Goal: Task Accomplishment & Management: Complete application form

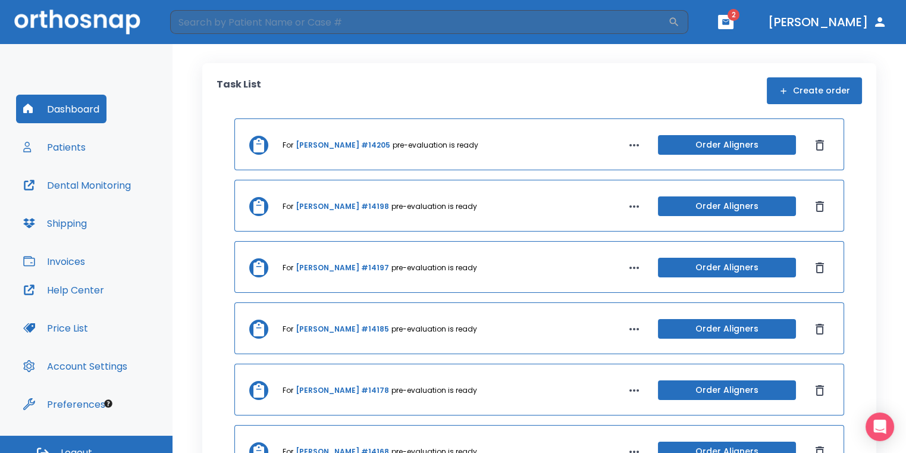
click at [734, 17] on button "button" at bounding box center [725, 22] width 15 height 14
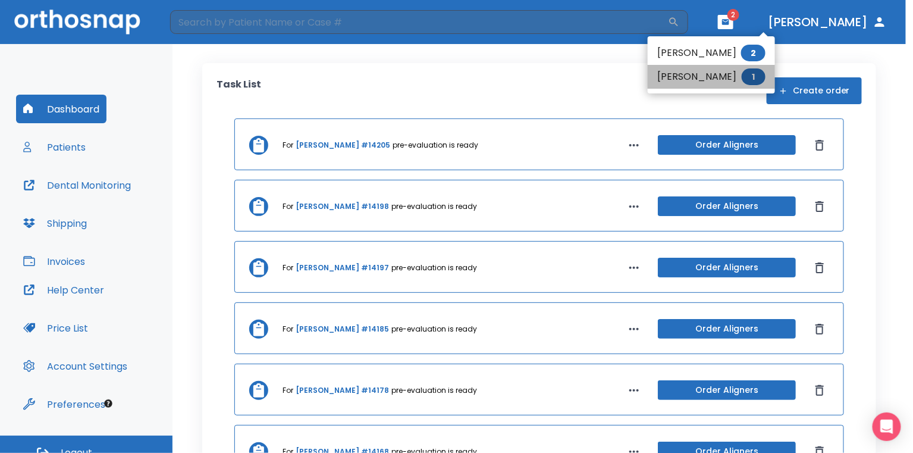
click at [730, 79] on li "Noemi Garcia 1" at bounding box center [711, 77] width 127 height 24
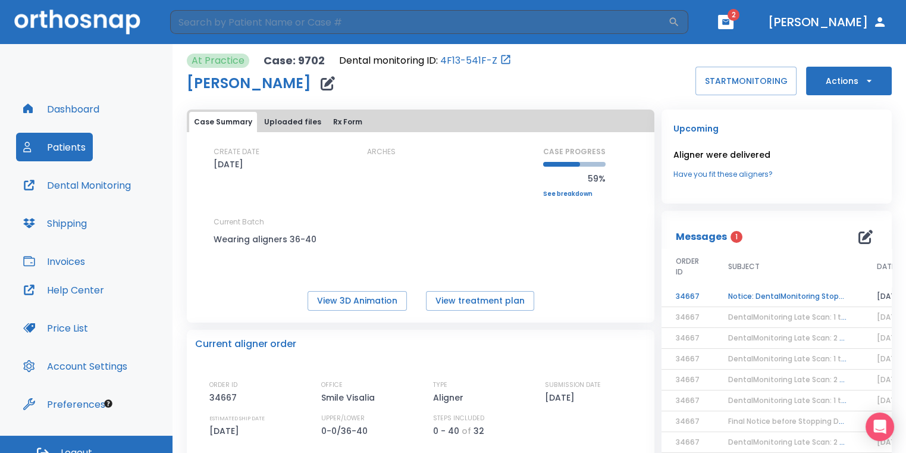
click at [769, 286] on th "SUBJECT" at bounding box center [788, 268] width 149 height 38
click at [769, 290] on td "Notice: DentalMonitoring Stopped for Noemi Garcia" at bounding box center [788, 296] width 149 height 21
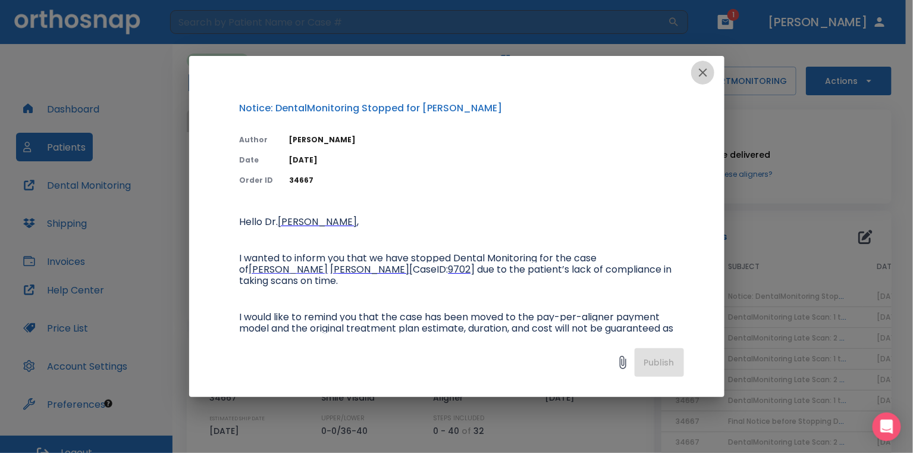
click at [705, 73] on icon "button" at bounding box center [703, 72] width 14 height 14
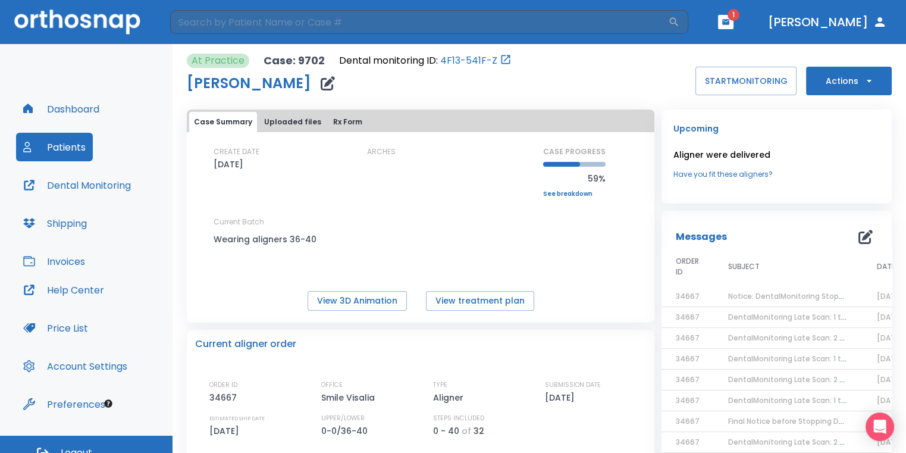
click at [70, 109] on button "Dashboard" at bounding box center [61, 109] width 90 height 29
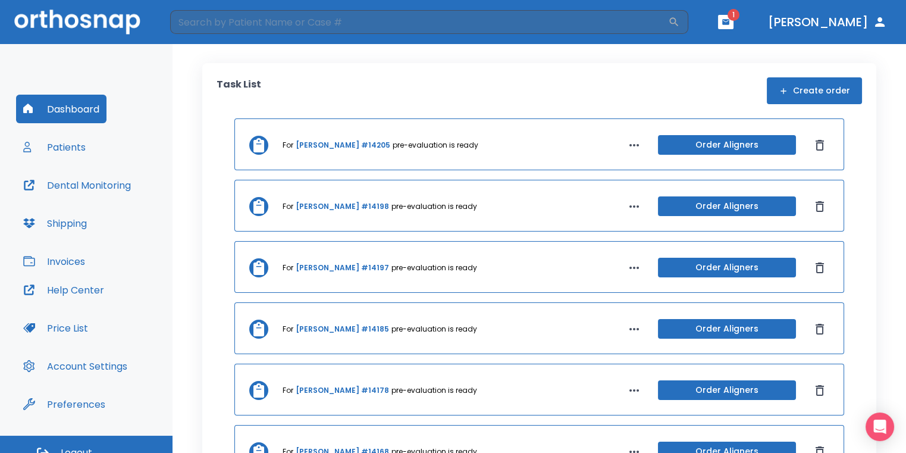
click at [832, 95] on button "Create order" at bounding box center [814, 90] width 95 height 27
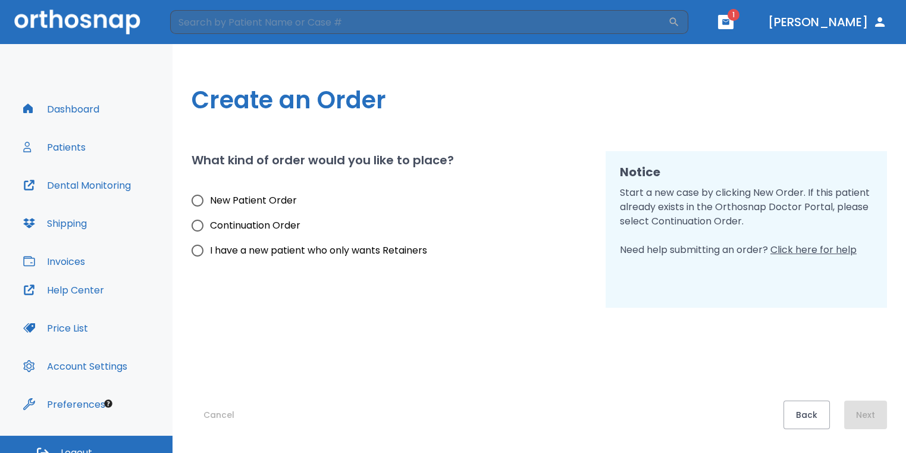
click at [264, 258] on label "I have a new patient who only wants Retainers" at bounding box center [306, 250] width 242 height 25
click at [210, 258] on input "I have a new patient who only wants Retainers" at bounding box center [197, 250] width 25 height 25
radio input "true"
click at [195, 198] on input "New Patient Order" at bounding box center [197, 200] width 25 height 25
radio input "true"
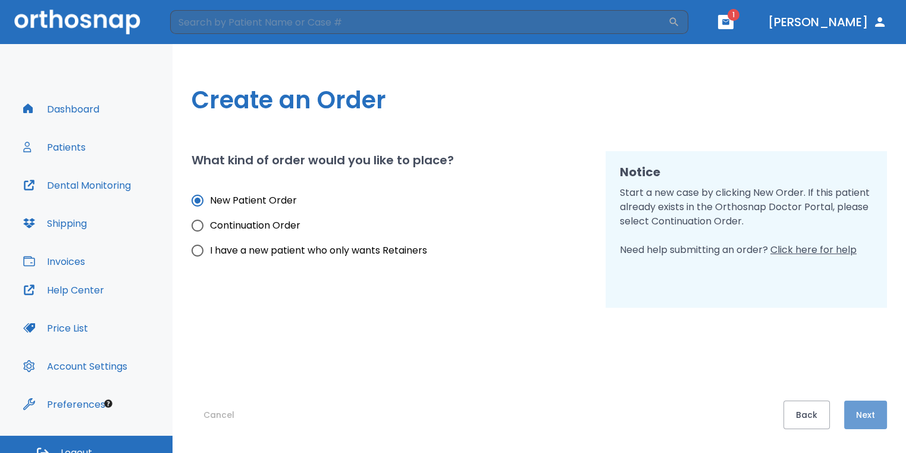
click at [857, 408] on button "Next" at bounding box center [865, 414] width 43 height 29
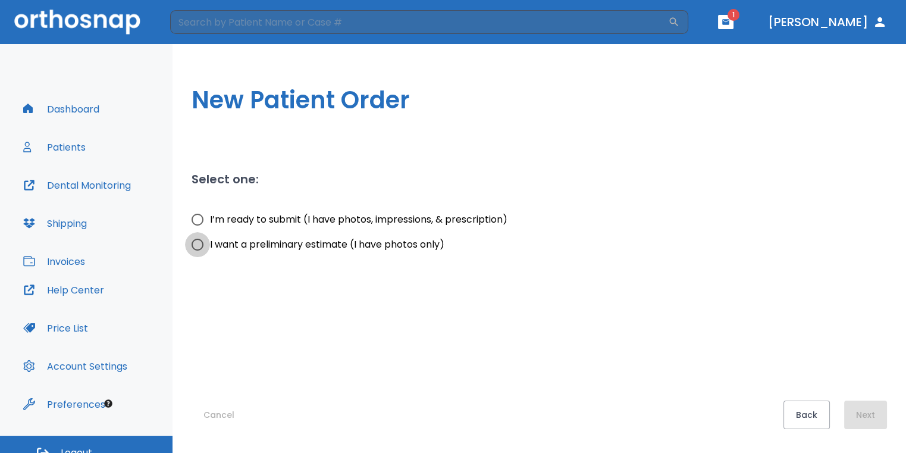
click at [205, 245] on input "I want a preliminary estimate (I have photos only)" at bounding box center [197, 244] width 25 height 25
radio input "true"
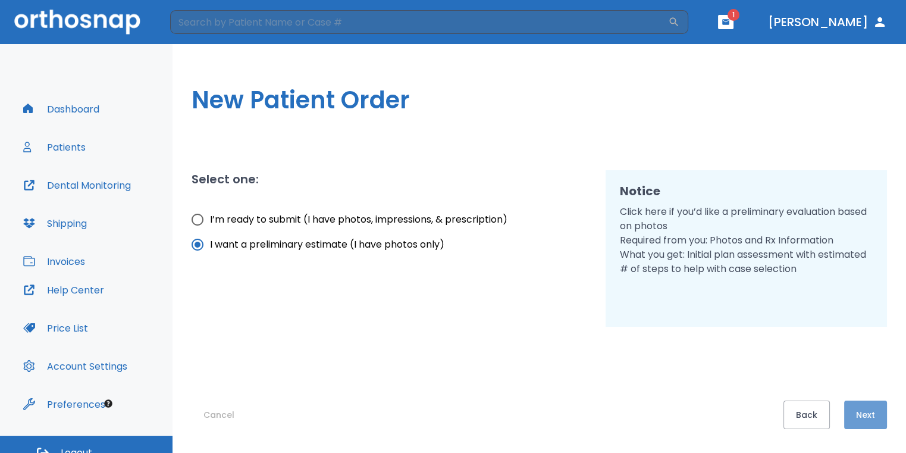
click at [865, 405] on button "Next" at bounding box center [865, 414] width 43 height 29
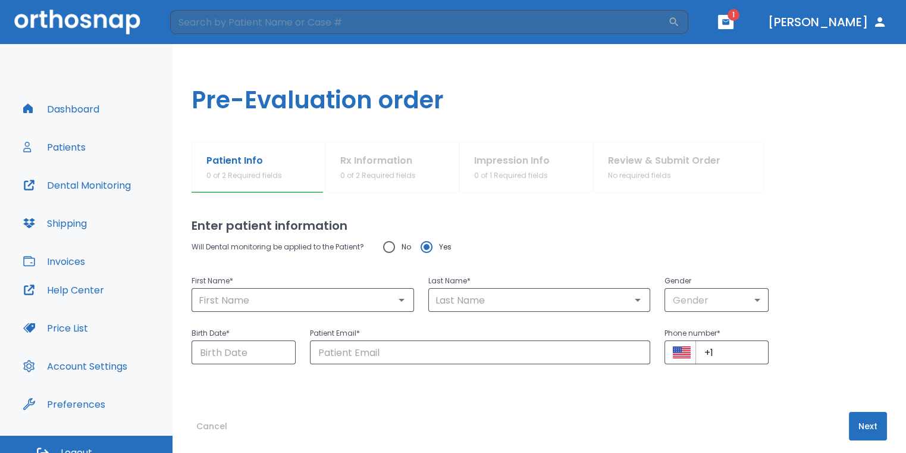
click at [395, 248] on input "No" at bounding box center [389, 246] width 25 height 25
radio input "true"
click at [366, 295] on input "text" at bounding box center [302, 300] width 215 height 17
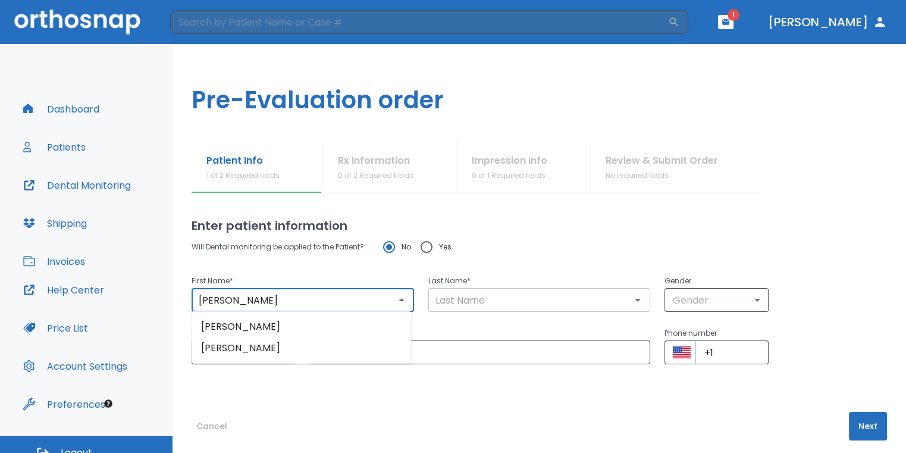
type input "Thomas"
click at [533, 302] on input "text" at bounding box center [539, 300] width 215 height 17
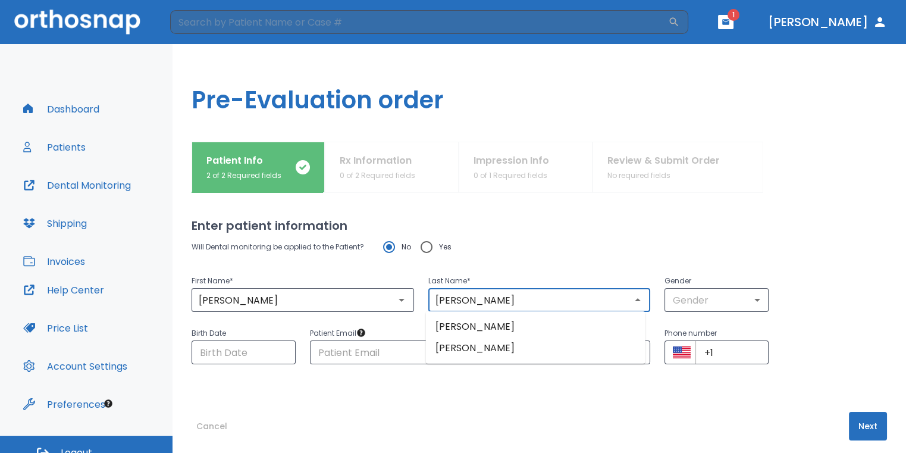
type input "Giberto"
click at [742, 312] on div "Phone number ​ +1 ​" at bounding box center [709, 338] width 118 height 52
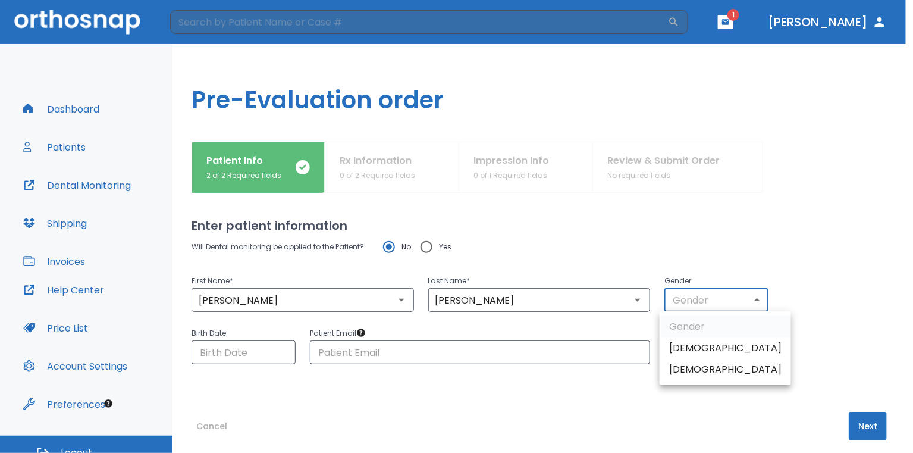
click at [728, 306] on body "​ 1 Dr. Sedillo Dashboard Patients Dental Monitoring Shipping Invoices Help Cen…" at bounding box center [456, 226] width 913 height 453
drag, startPoint x: 716, startPoint y: 350, endPoint x: 726, endPoint y: 355, distance: 11.4
click at [716, 350] on li "Male" at bounding box center [725, 347] width 131 height 21
type input "1"
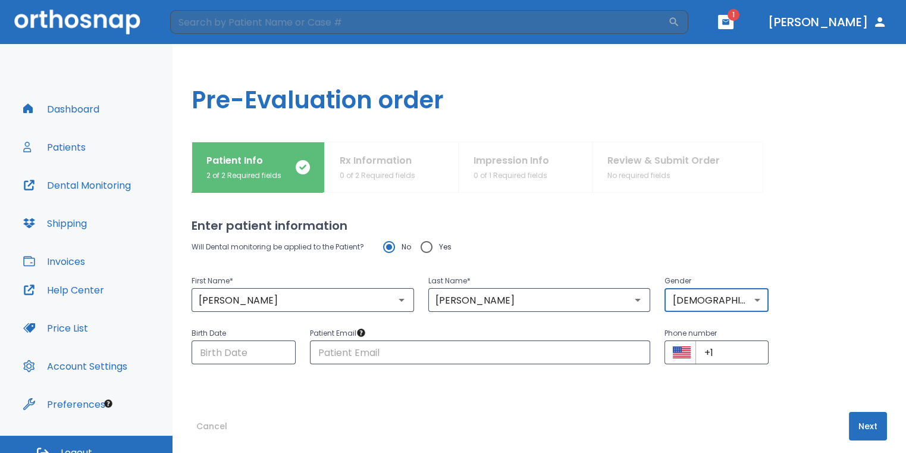
click at [872, 421] on button "Next" at bounding box center [868, 426] width 38 height 29
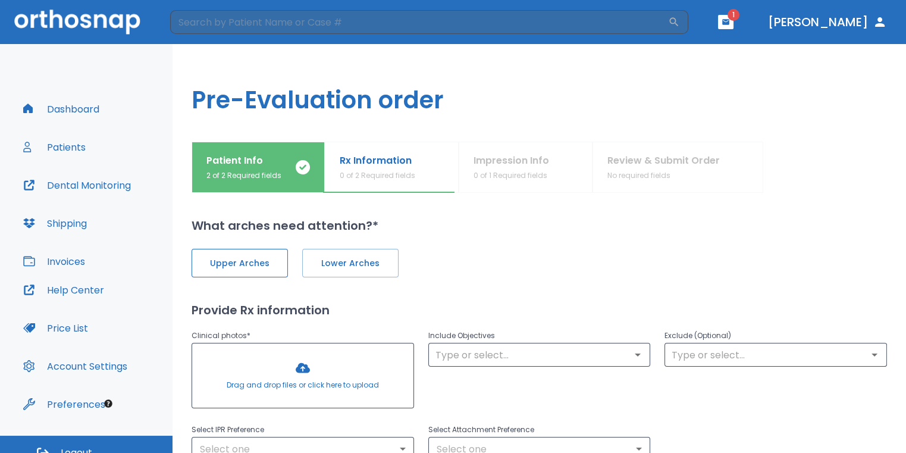
click at [248, 265] on span "Upper Arches" at bounding box center [239, 263] width 71 height 12
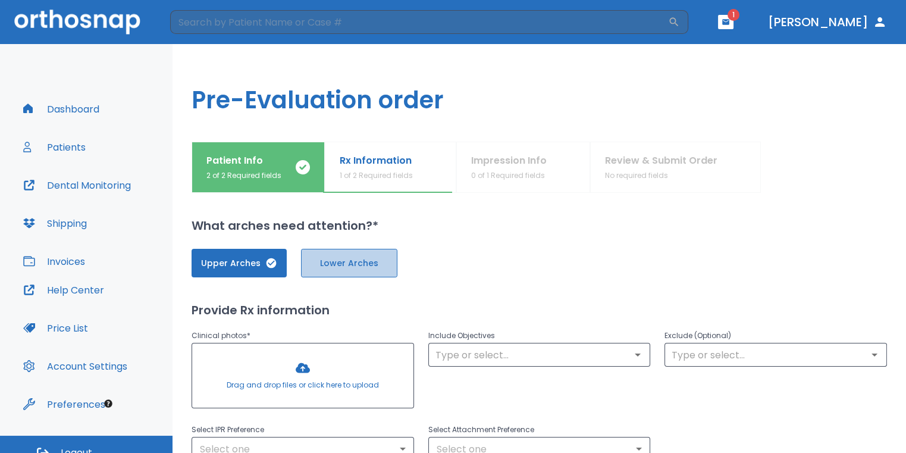
click at [317, 268] on span "Lower Arches" at bounding box center [349, 263] width 71 height 12
click at [301, 385] on div at bounding box center [302, 375] width 221 height 64
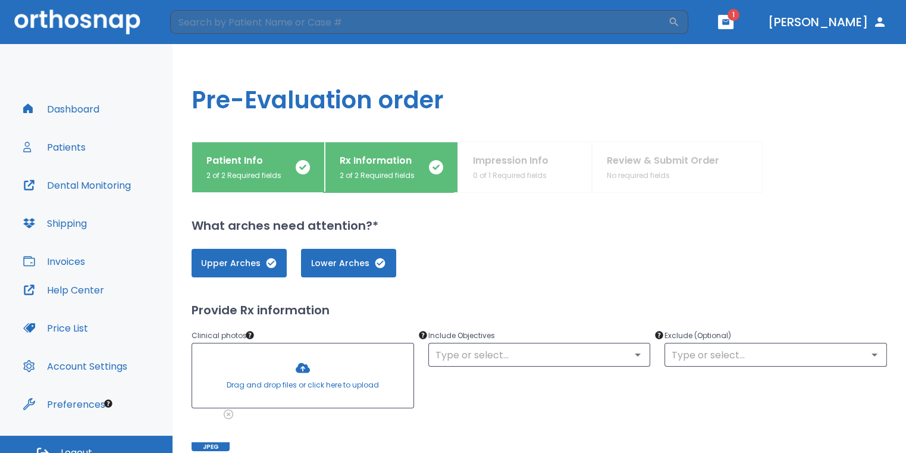
click at [305, 375] on div at bounding box center [302, 375] width 221 height 64
click at [299, 369] on div at bounding box center [302, 375] width 221 height 64
click at [292, 359] on div at bounding box center [302, 375] width 221 height 64
click at [325, 368] on div at bounding box center [302, 375] width 221 height 64
click at [303, 370] on div at bounding box center [302, 375] width 221 height 64
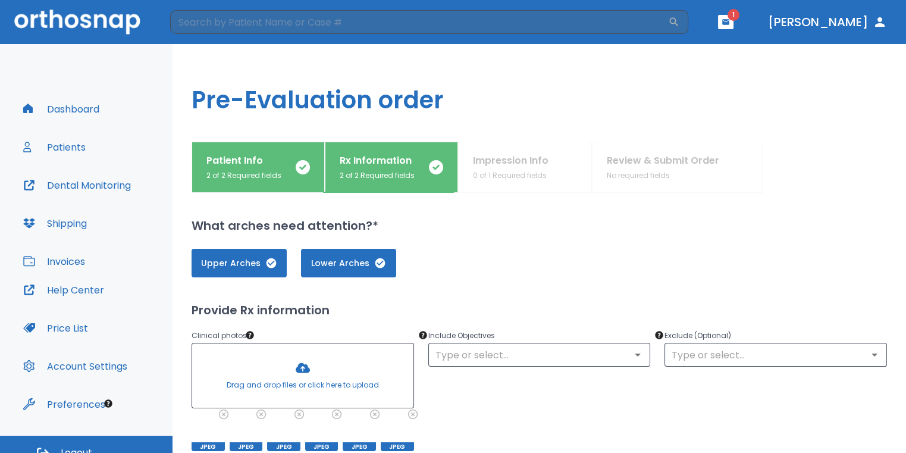
click at [308, 366] on div at bounding box center [302, 375] width 221 height 64
click at [315, 364] on div at bounding box center [302, 375] width 221 height 64
click at [329, 372] on div at bounding box center [302, 375] width 221 height 64
click at [343, 369] on div at bounding box center [302, 375] width 221 height 64
click at [346, 365] on div at bounding box center [302, 375] width 221 height 64
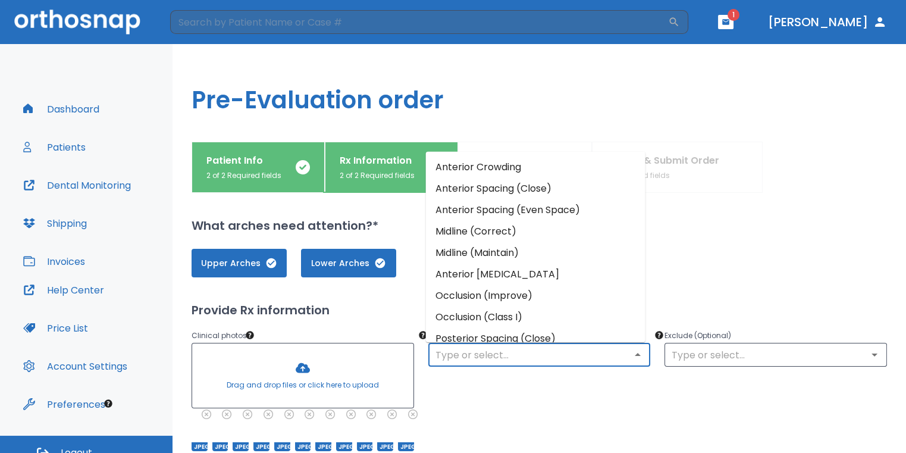
click at [499, 350] on input "text" at bounding box center [539, 354] width 215 height 17
click at [504, 172] on li "Anterior Crowding" at bounding box center [536, 166] width 220 height 21
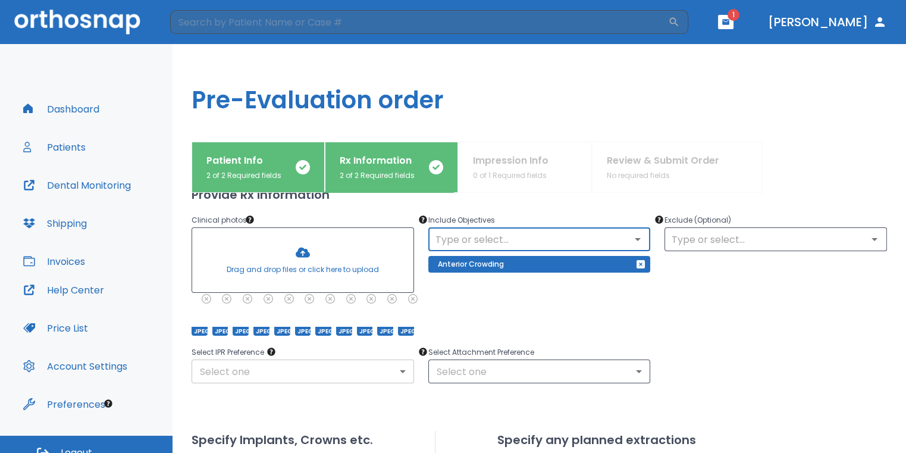
scroll to position [119, 0]
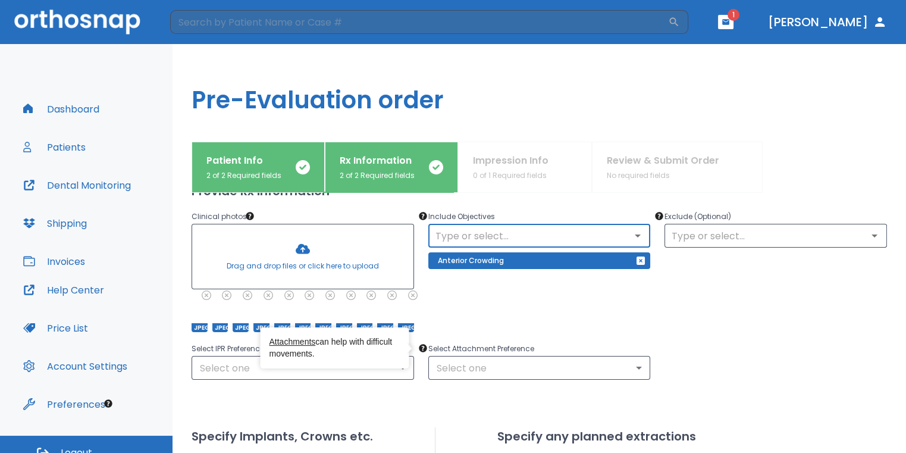
click at [388, 368] on div "Attachments can help with difficult movements." at bounding box center [334, 347] width 149 height 41
click at [283, 365] on div "Attachments can help with difficult movements." at bounding box center [334, 347] width 149 height 41
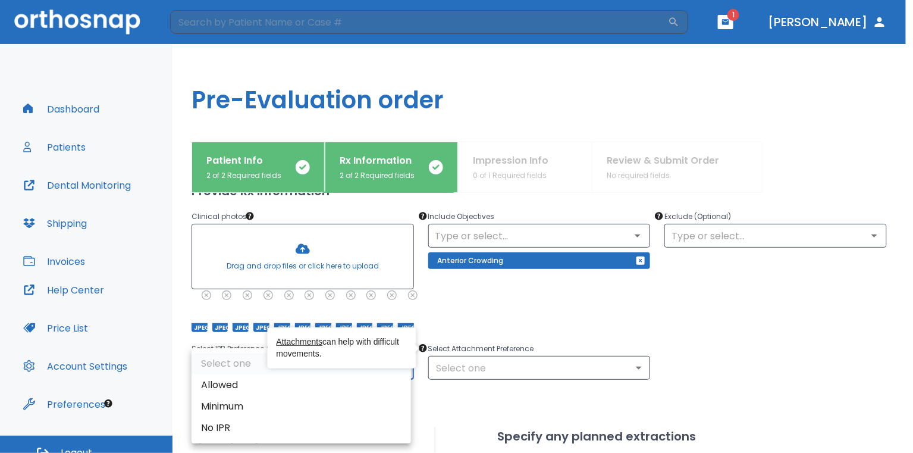
click at [369, 372] on body "​ 1 Dr. Sedillo Dashboard Patients Dental Monitoring Shipping Invoices Help Cen…" at bounding box center [456, 226] width 913 height 453
click at [333, 383] on li "Allowed" at bounding box center [302, 384] width 220 height 21
type input "1"
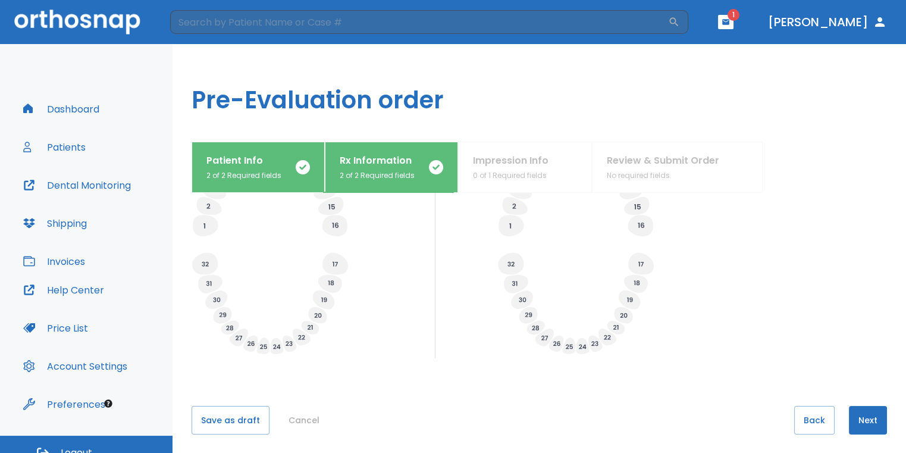
scroll to position [466, 0]
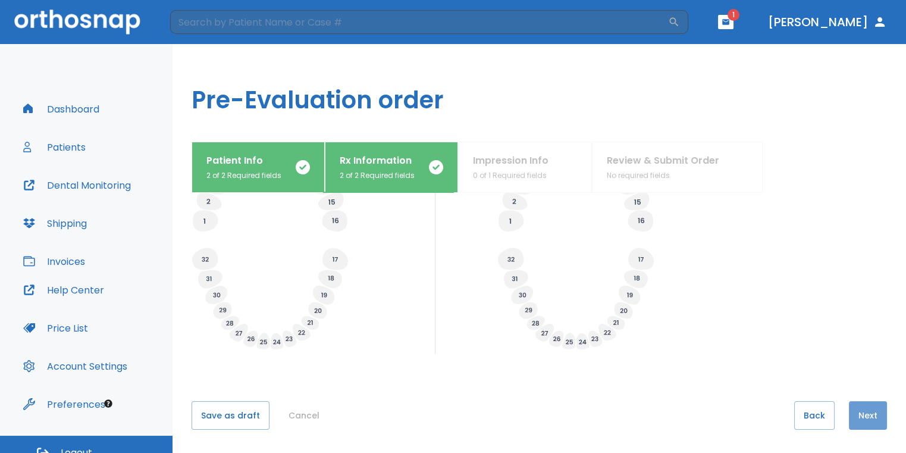
click at [850, 405] on button "Next" at bounding box center [868, 415] width 38 height 29
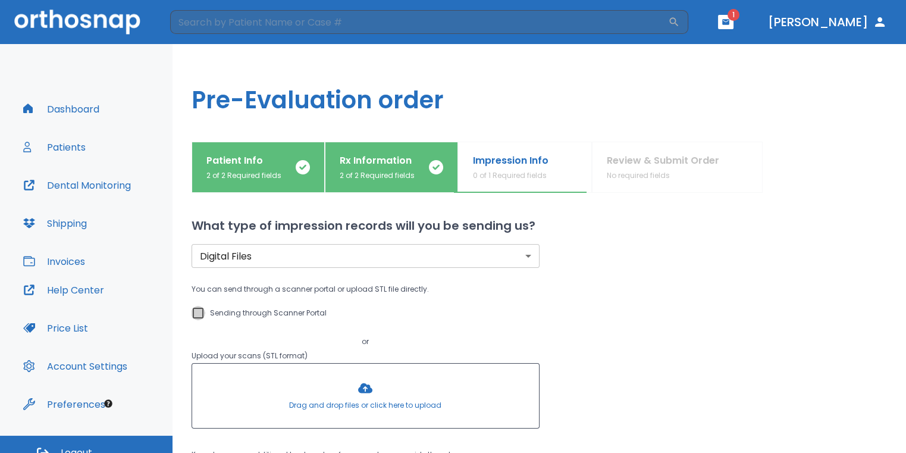
click at [194, 312] on input "Sending through Scanner Portal" at bounding box center [198, 313] width 14 height 14
checkbox input "true"
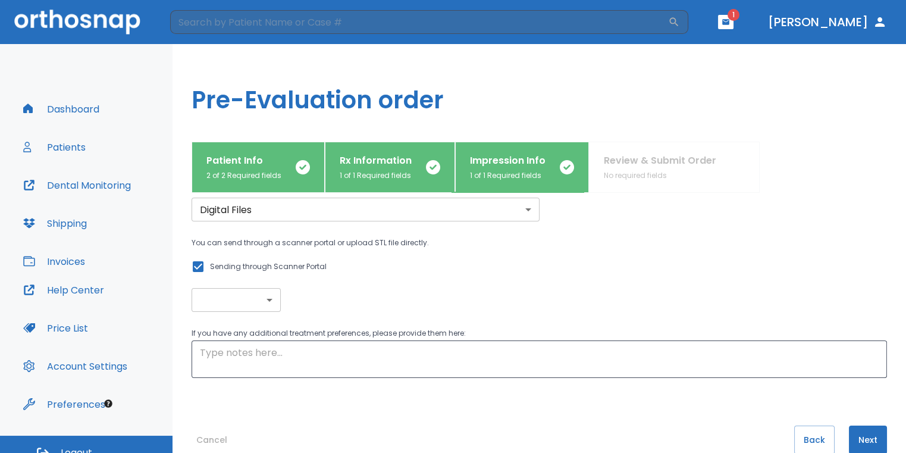
scroll to position [71, 0]
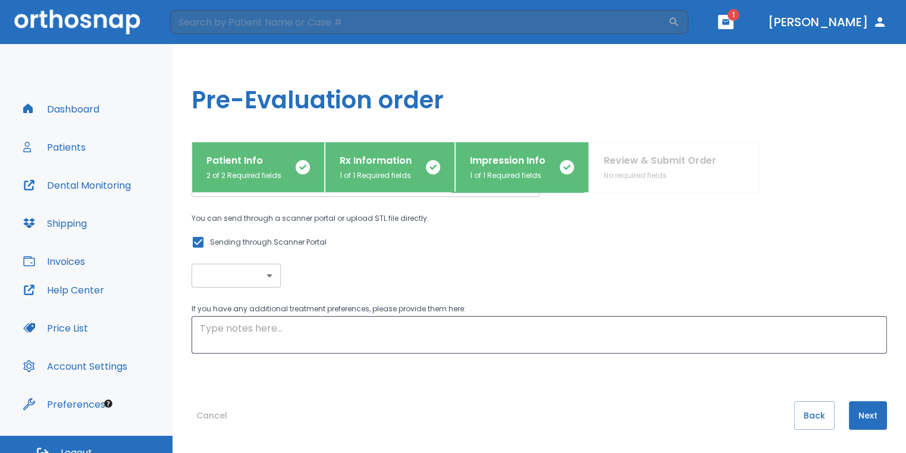
click at [873, 411] on button "Next" at bounding box center [868, 415] width 38 height 29
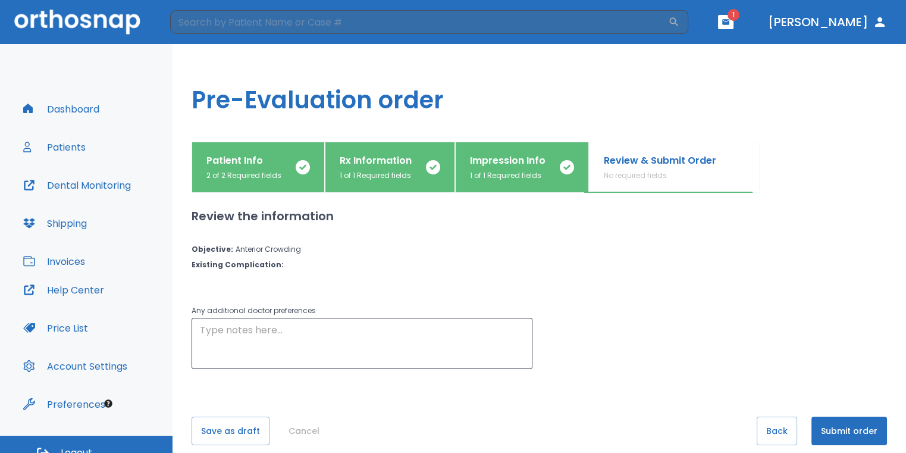
scroll to position [0, 0]
click at [864, 422] on button "Submit order" at bounding box center [850, 430] width 76 height 29
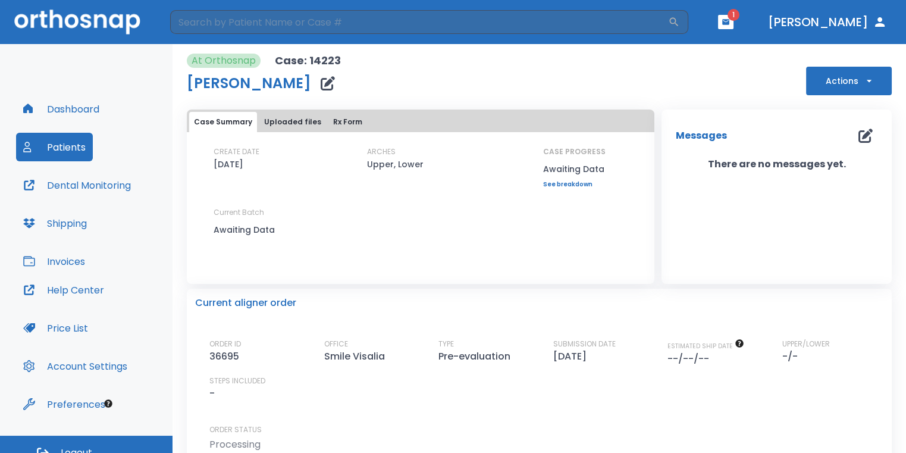
click at [740, 20] on span "1" at bounding box center [734, 15] width 12 height 12
click at [730, 23] on icon "button" at bounding box center [726, 22] width 8 height 8
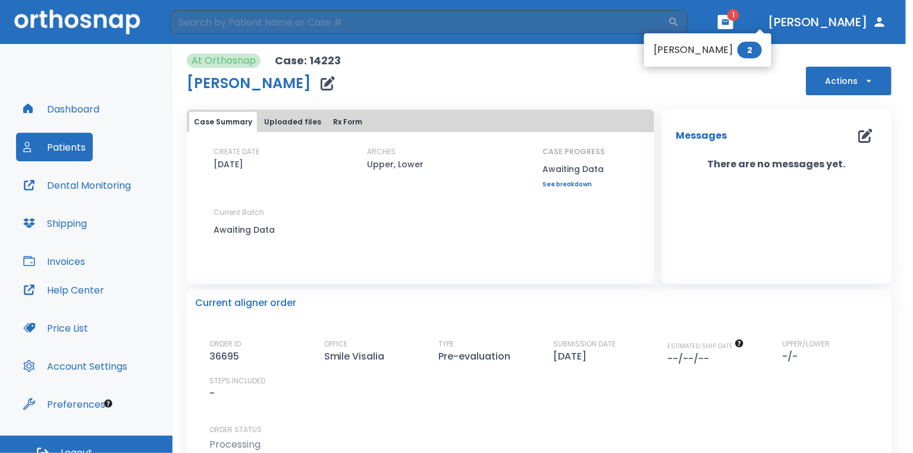
click at [759, 51] on span "2" at bounding box center [750, 50] width 24 height 17
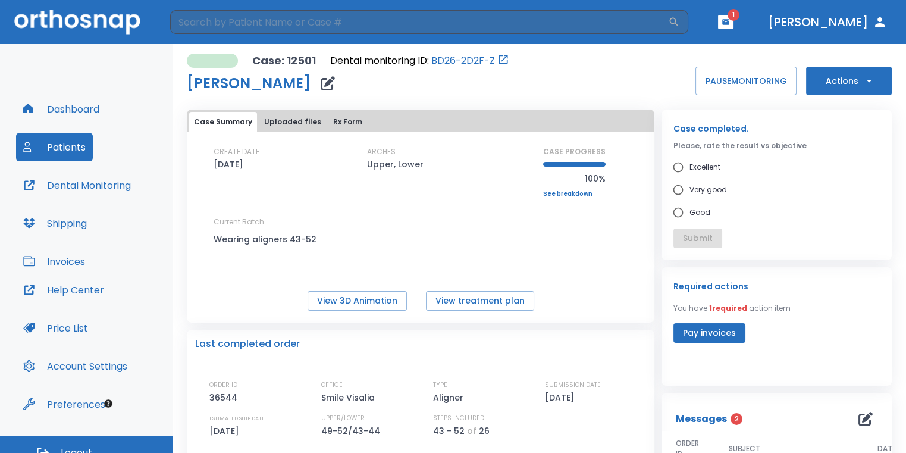
scroll to position [119, 0]
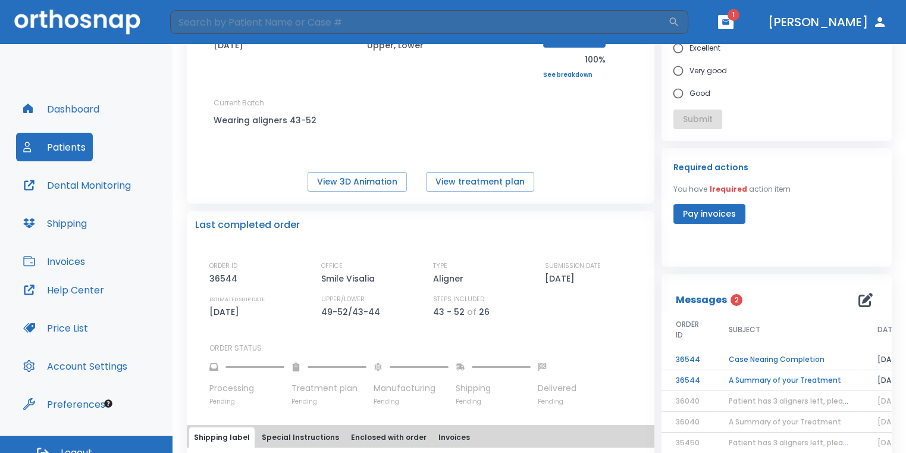
click at [734, 361] on td "Case Nearing Completion" at bounding box center [789, 359] width 149 height 21
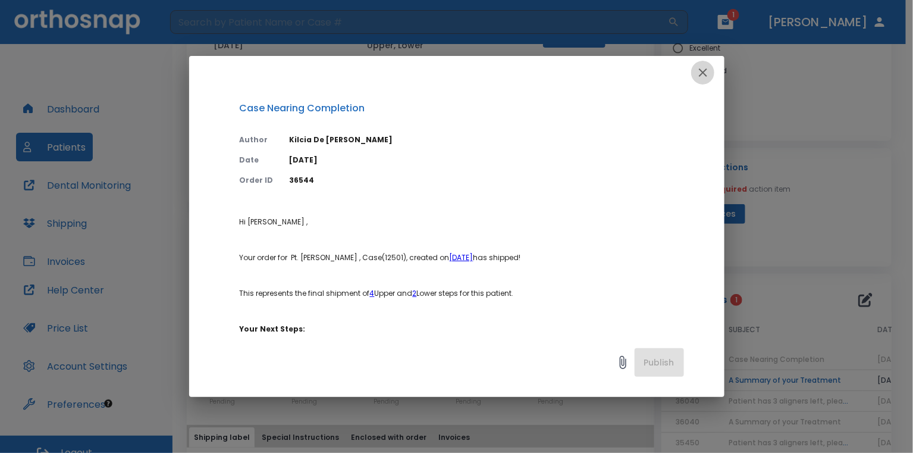
drag, startPoint x: 707, startPoint y: 74, endPoint x: 704, endPoint y: 123, distance: 48.8
click at [707, 76] on icon "button" at bounding box center [703, 72] width 14 height 14
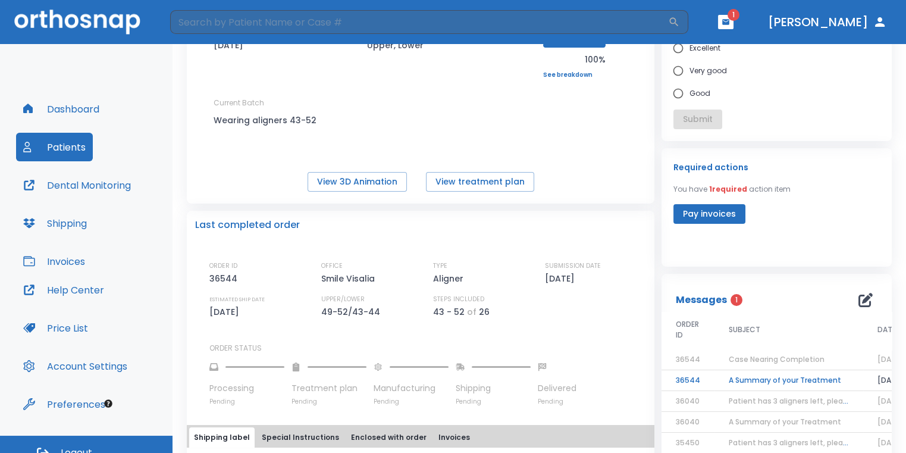
click at [747, 383] on td "A Summary of your Treatment" at bounding box center [789, 380] width 149 height 21
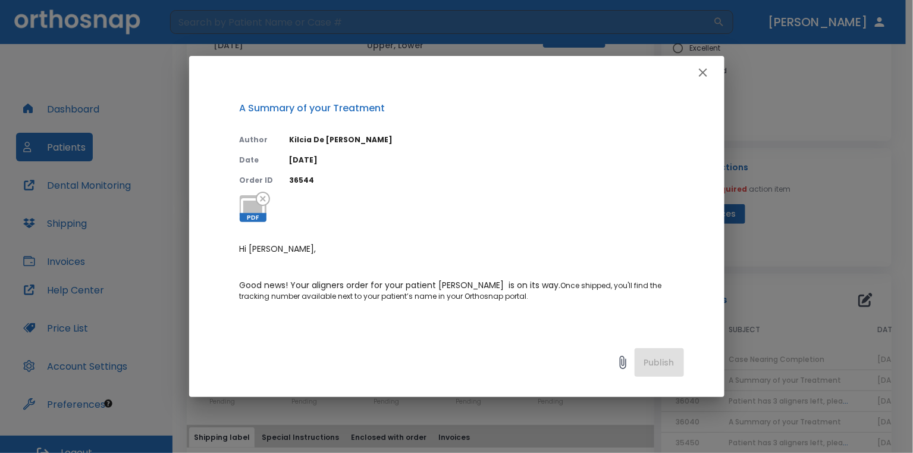
drag, startPoint x: 707, startPoint y: 69, endPoint x: 693, endPoint y: 79, distance: 17.5
click at [706, 71] on icon "button" at bounding box center [703, 72] width 14 height 14
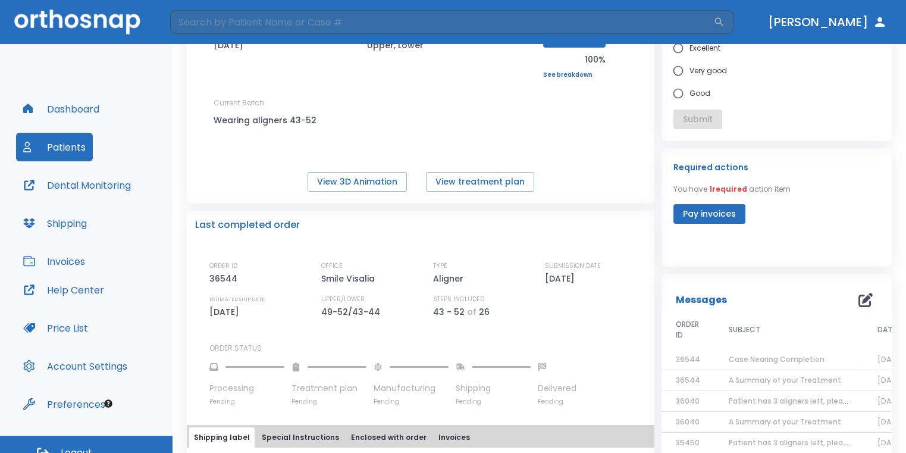
click at [721, 359] on td "Case Nearing Completion" at bounding box center [789, 359] width 149 height 21
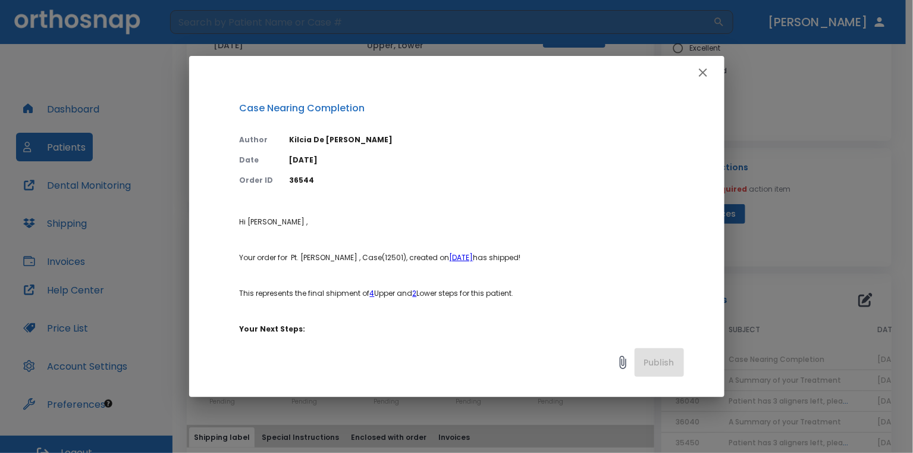
click at [699, 75] on icon "button" at bounding box center [703, 72] width 14 height 14
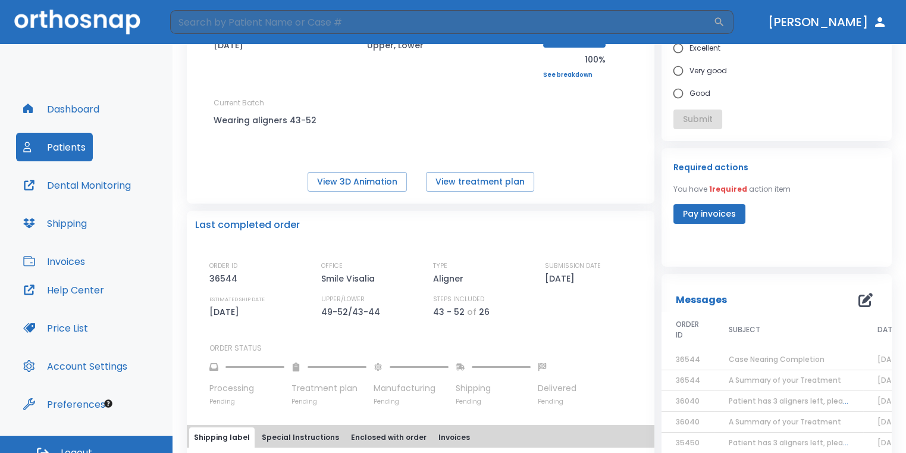
click at [782, 378] on span "A Summary of your Treatment" at bounding box center [785, 380] width 112 height 10
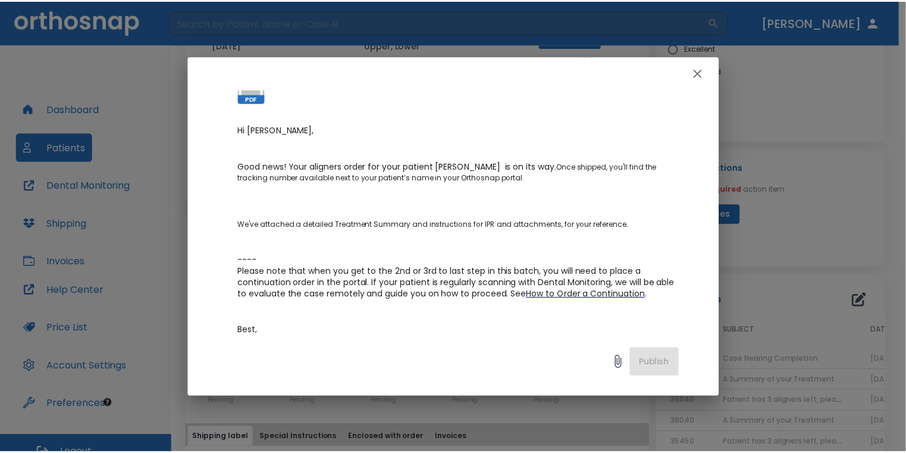
scroll to position [0, 0]
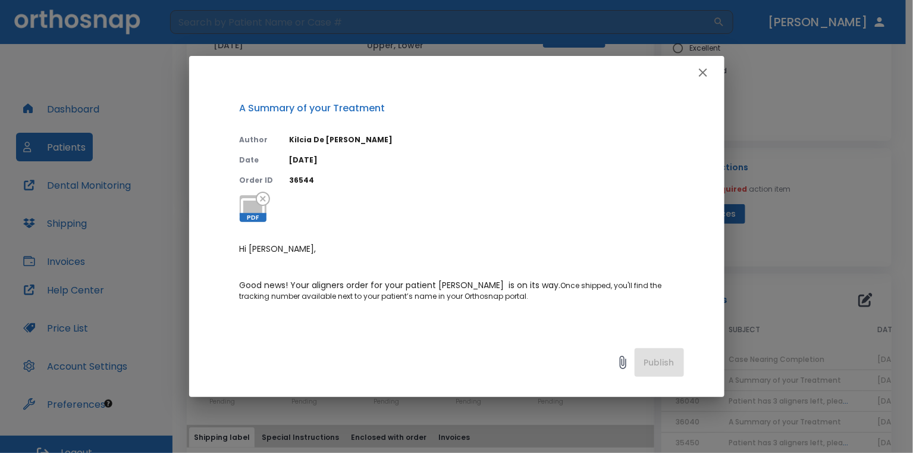
click at [707, 77] on icon "button" at bounding box center [703, 72] width 14 height 14
